Goal: Task Accomplishment & Management: Use online tool/utility

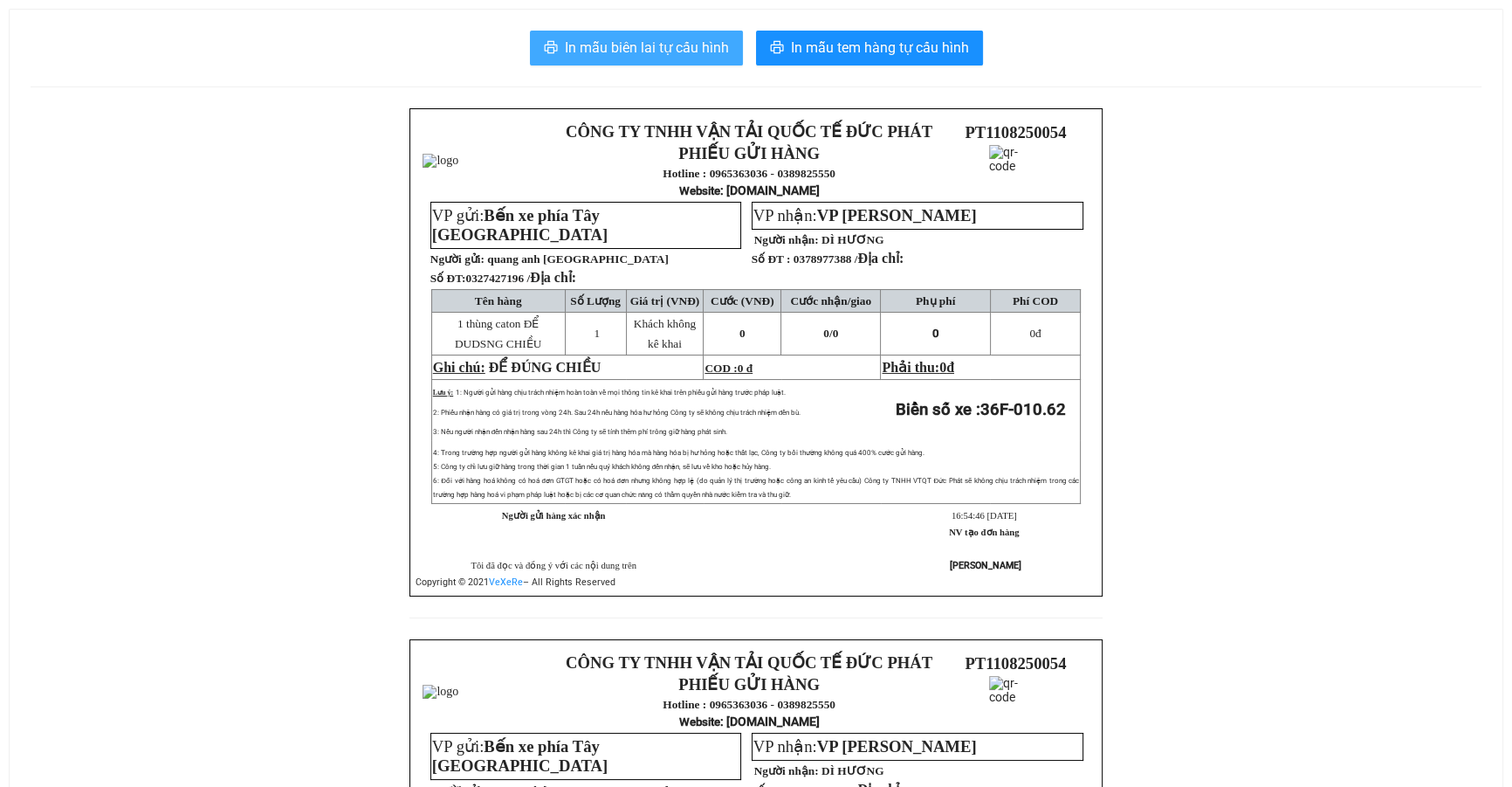
click at [699, 51] on span "In mẫu biên lai tự cấu hình" at bounding box center [647, 48] width 164 height 22
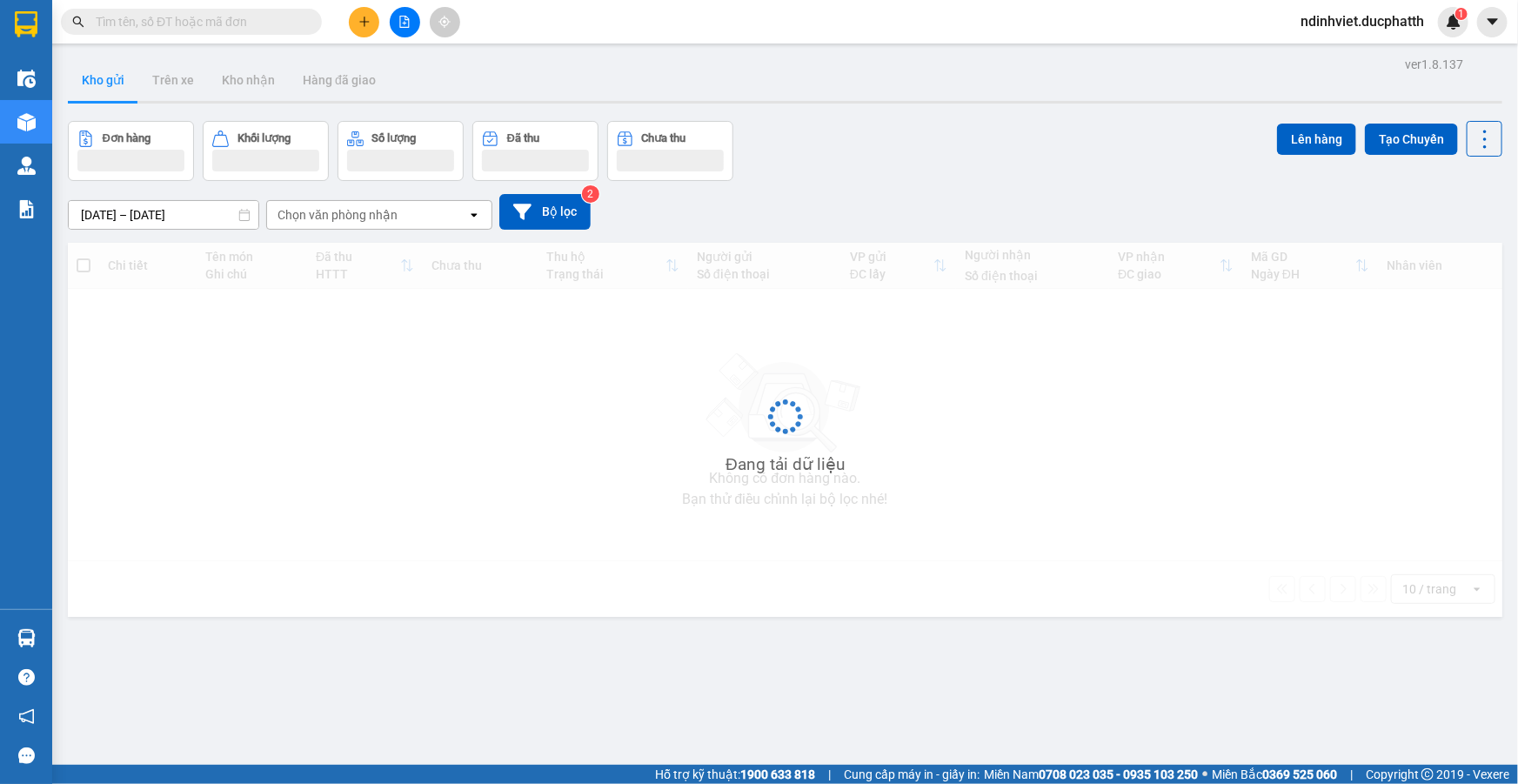
click at [405, 18] on icon "file-add" at bounding box center [405, 22] width 10 height 12
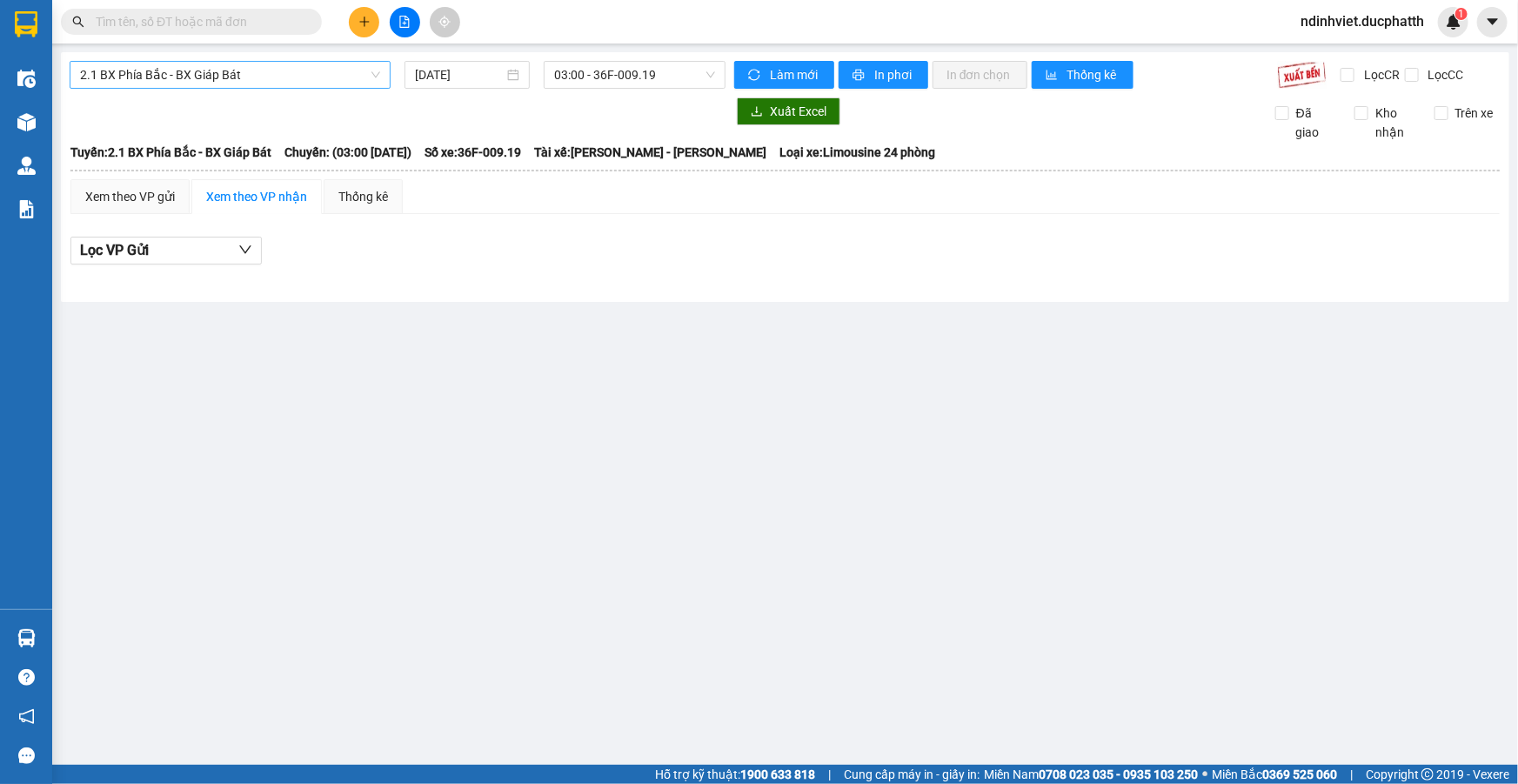
drag, startPoint x: 345, startPoint y: 81, endPoint x: 334, endPoint y: 83, distance: 11.2
click at [344, 81] on span "2.1 BX Phía Bắc - BX Giáp Bát" at bounding box center [230, 75] width 300 height 26
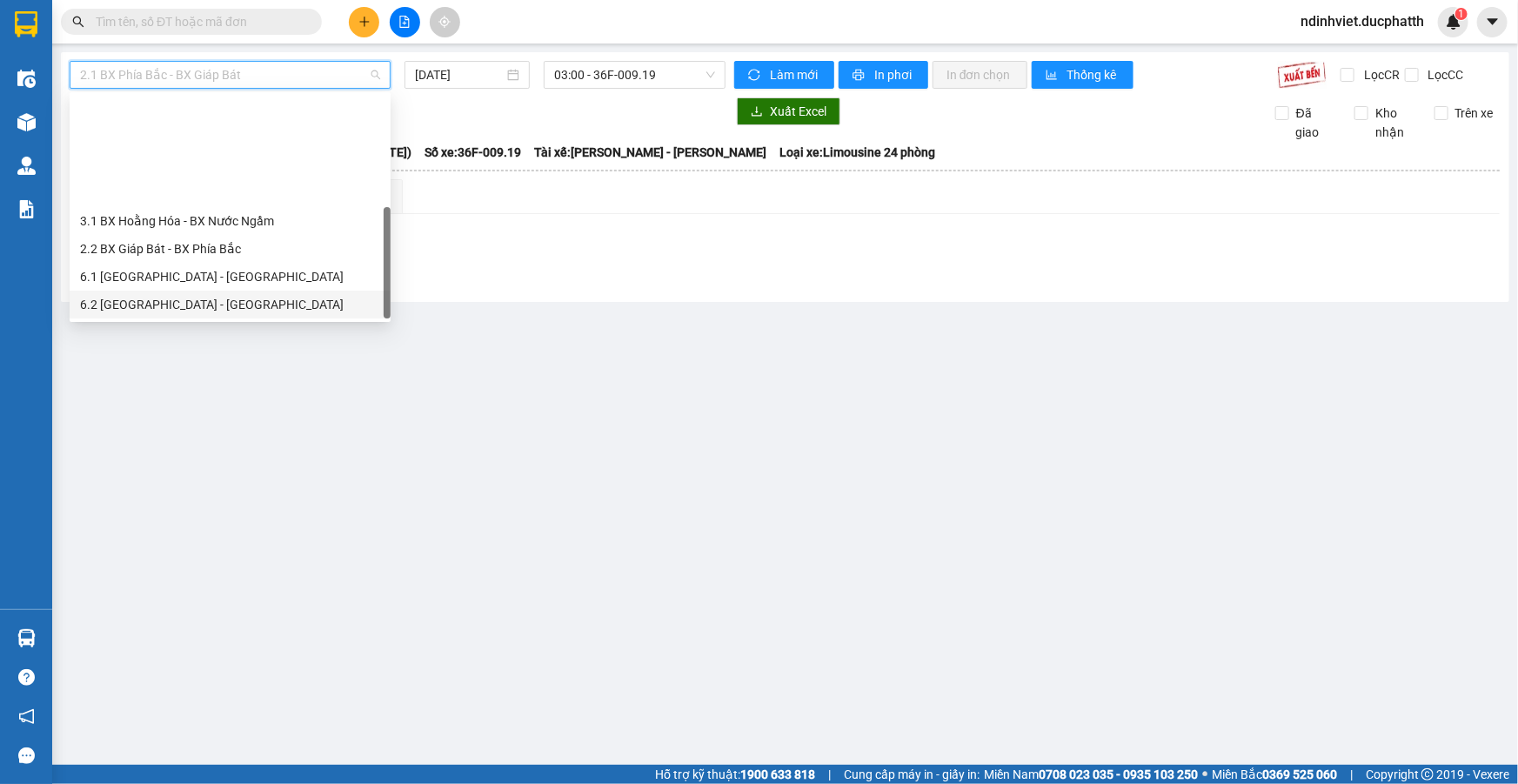
scroll to position [140, 0]
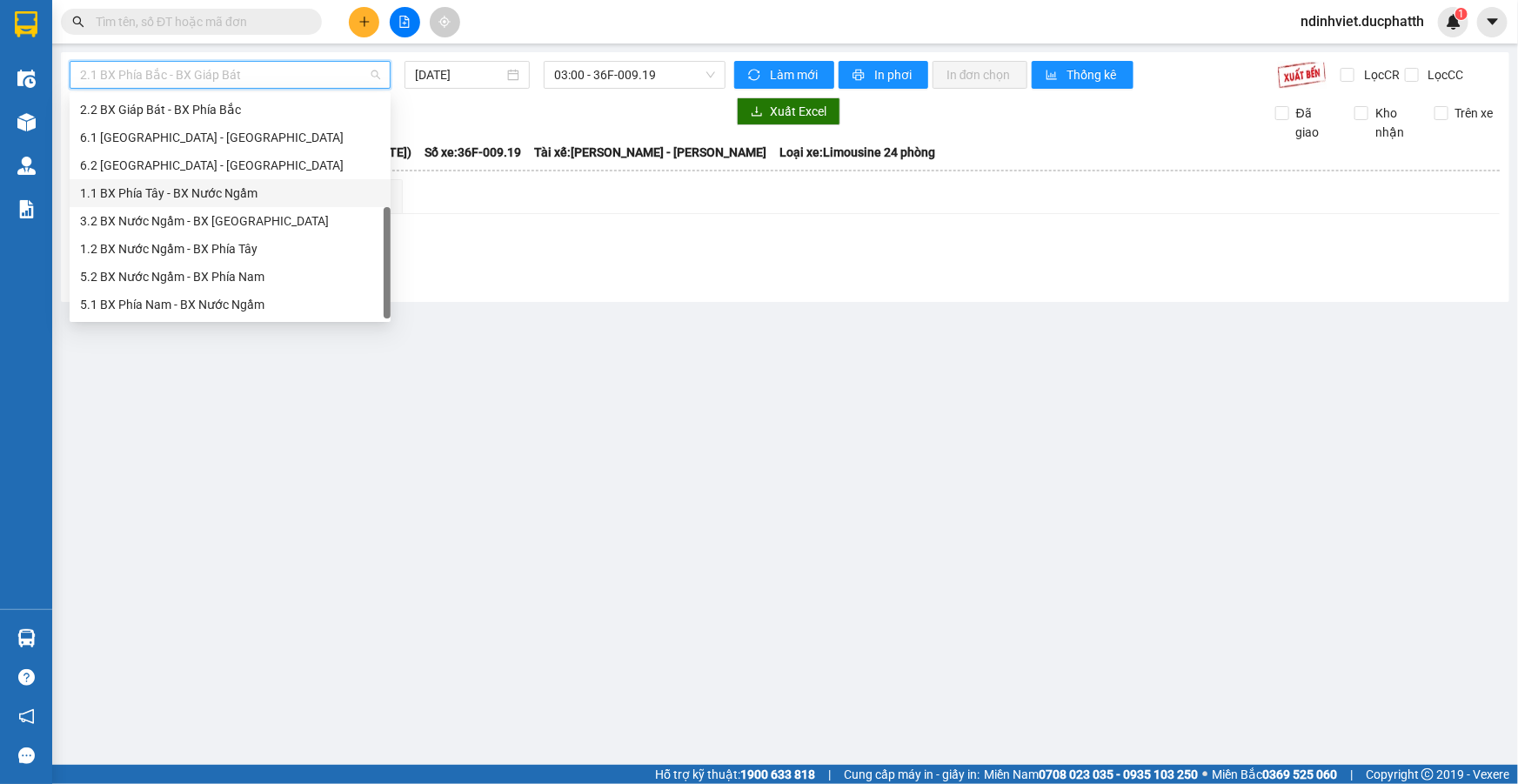
click at [200, 193] on div "1.1 BX Phía Tây - BX Nước Ngầm" at bounding box center [230, 193] width 300 height 19
type input "11/08/2025"
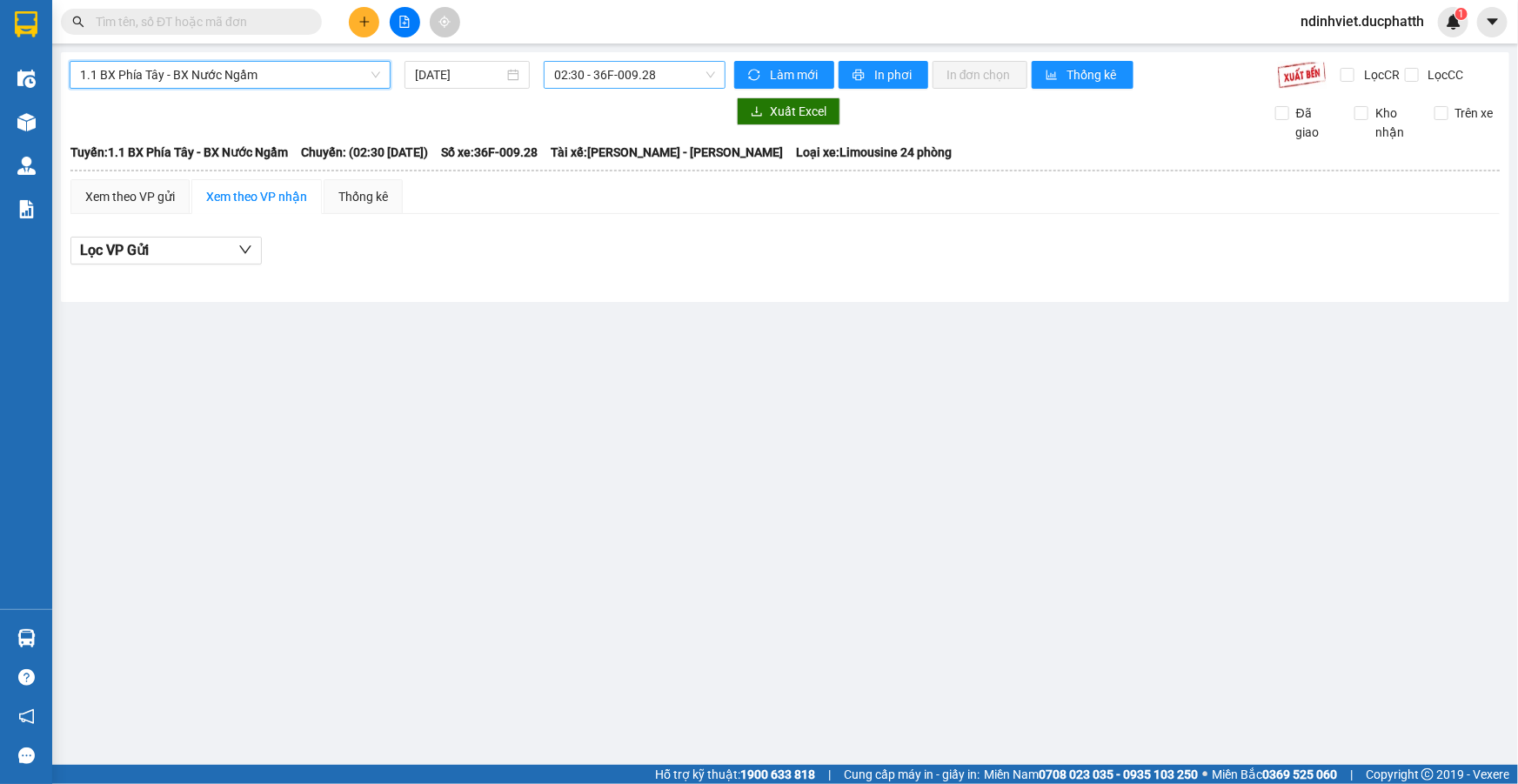
click at [599, 76] on span "02:30 - 36F-009.28" at bounding box center [634, 75] width 161 height 26
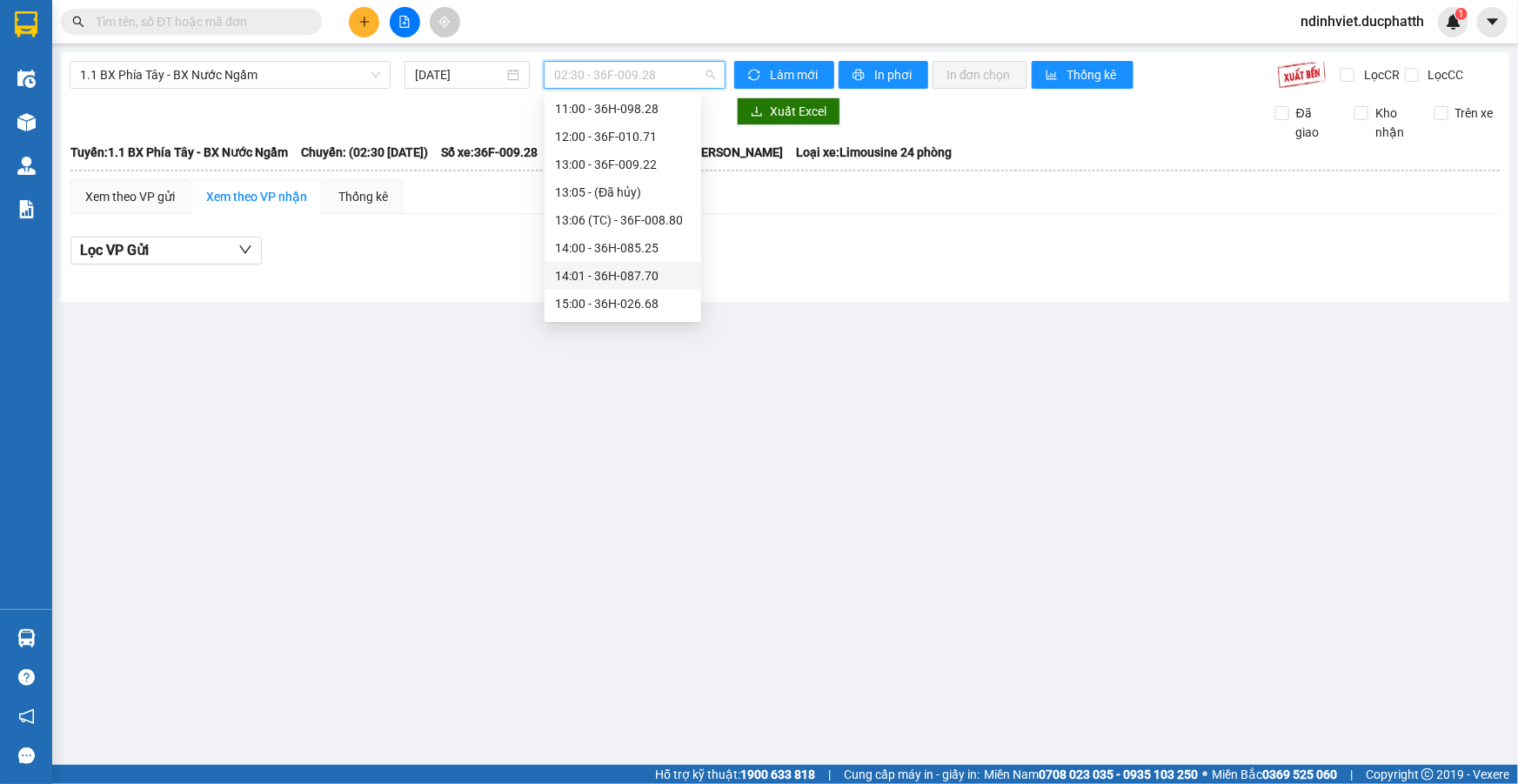
scroll to position [553, 0]
click at [610, 278] on div "17:00 - 36F-010.62" at bounding box center [622, 280] width 136 height 19
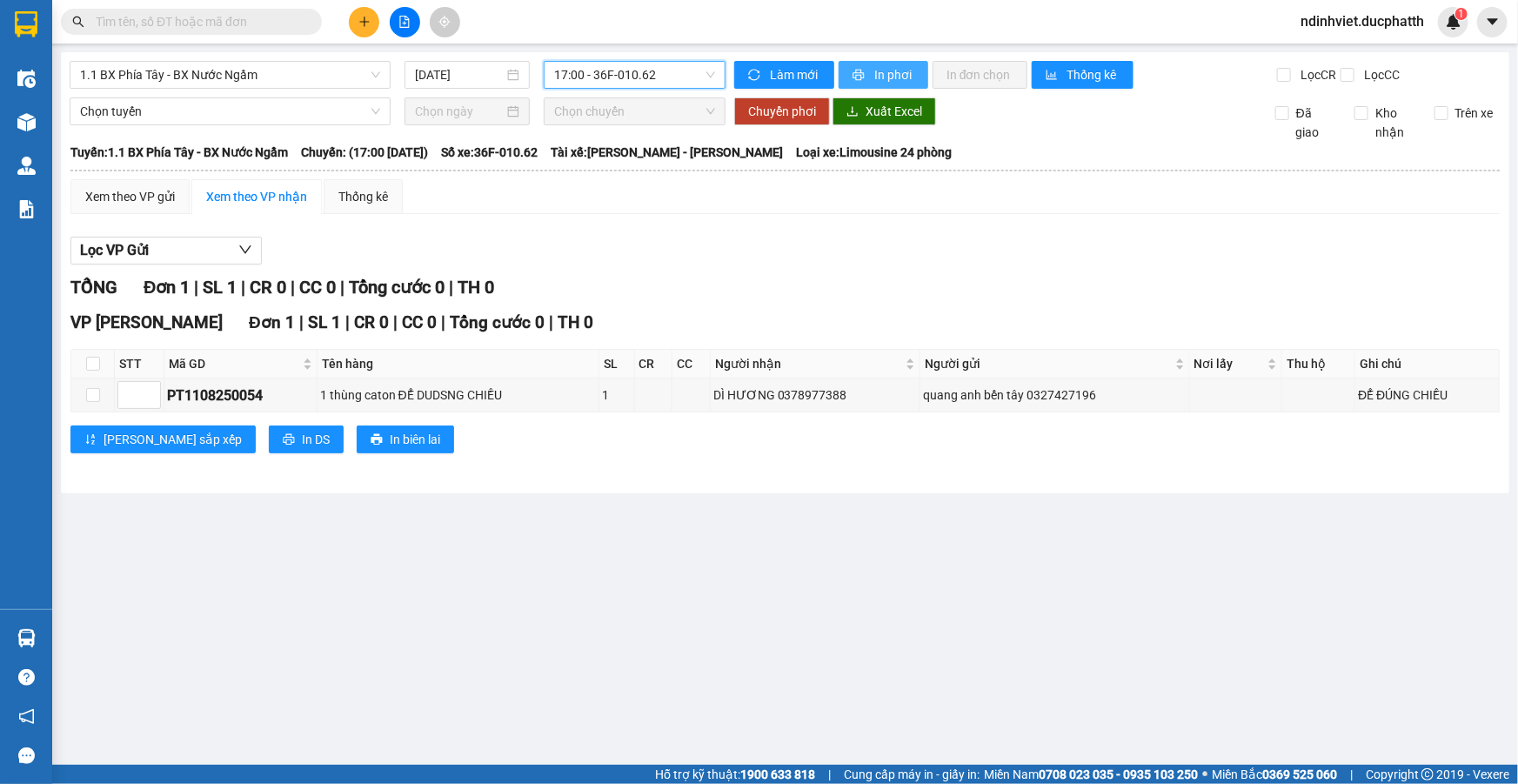
click at [917, 76] on button "In phơi" at bounding box center [883, 75] width 90 height 28
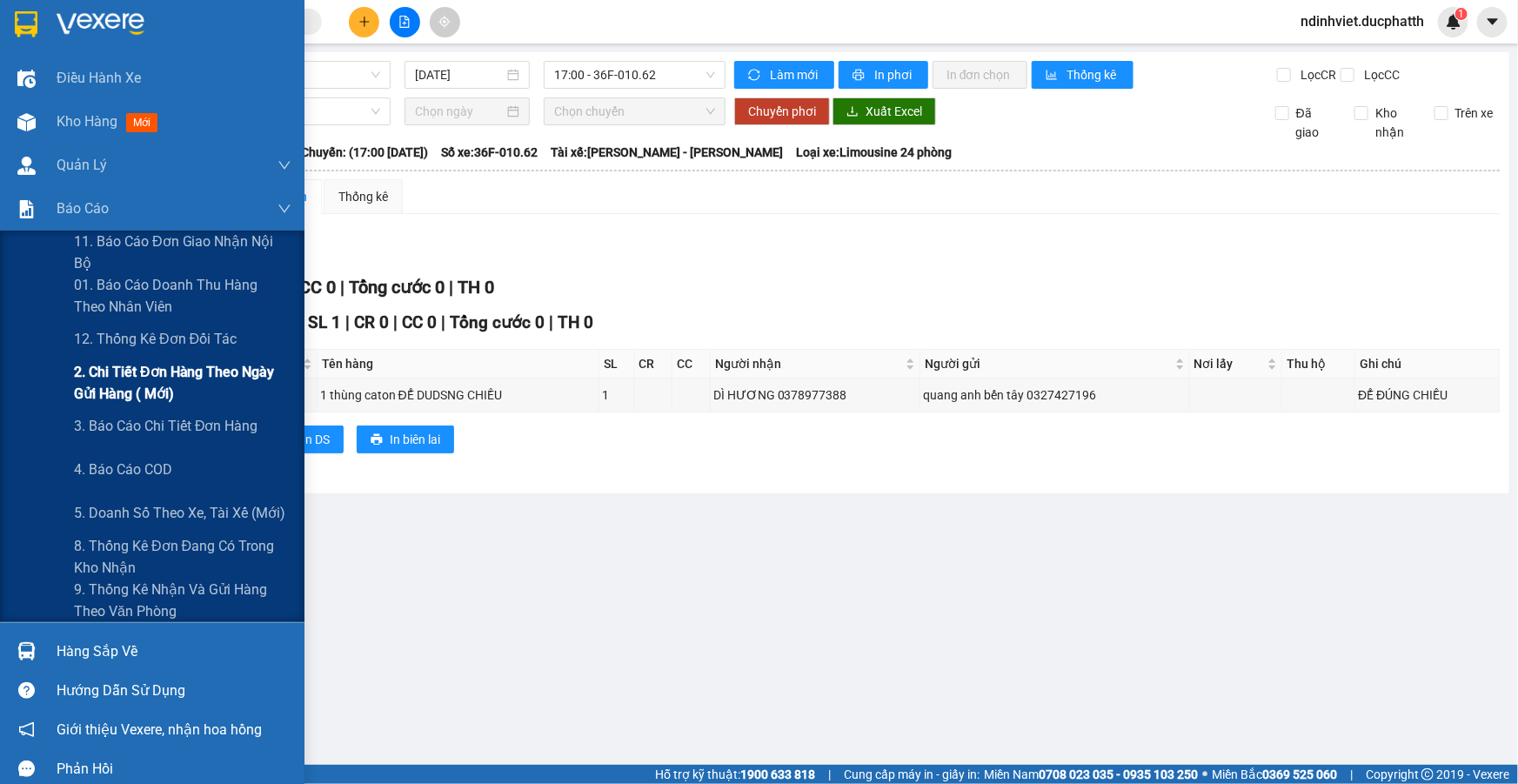
click at [137, 387] on span "2. Chi tiết đơn hàng theo ngày gửi hàng ( mới)" at bounding box center [183, 383] width 218 height 44
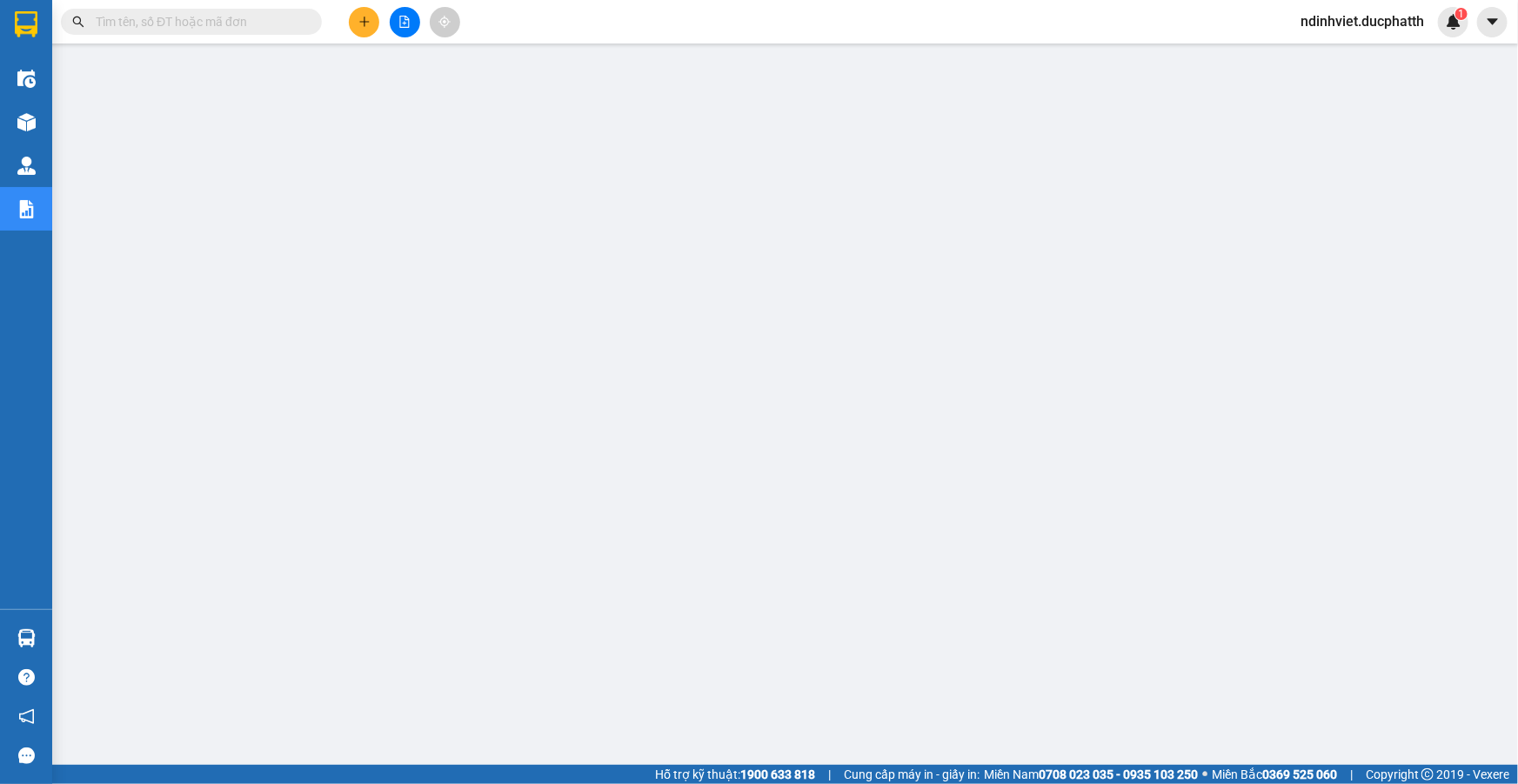
click at [211, 25] on input "text" at bounding box center [198, 22] width 205 height 19
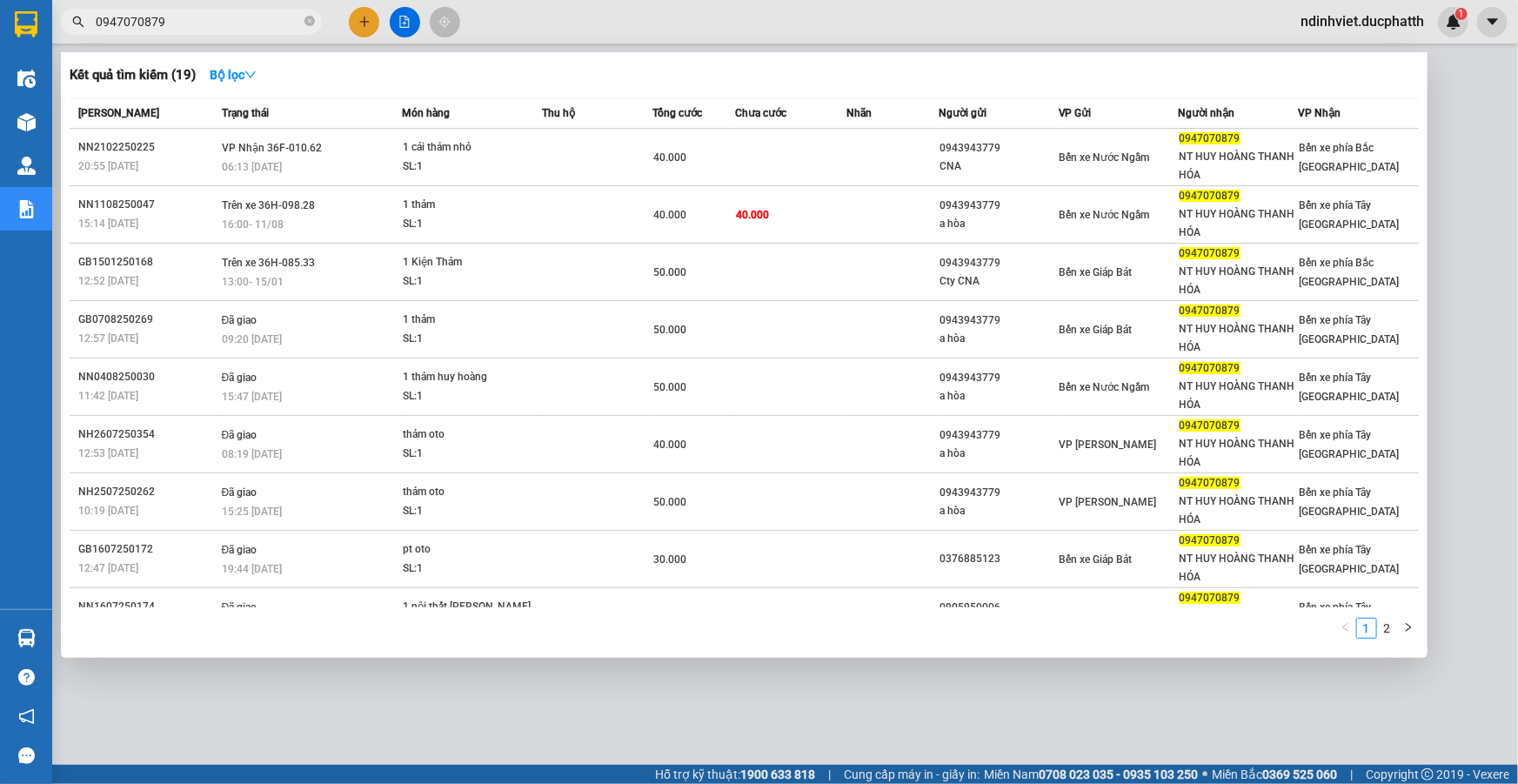
type input "0947070879"
click at [1453, 140] on div at bounding box center [759, 392] width 1518 height 784
